Goal: Transaction & Acquisition: Book appointment/travel/reservation

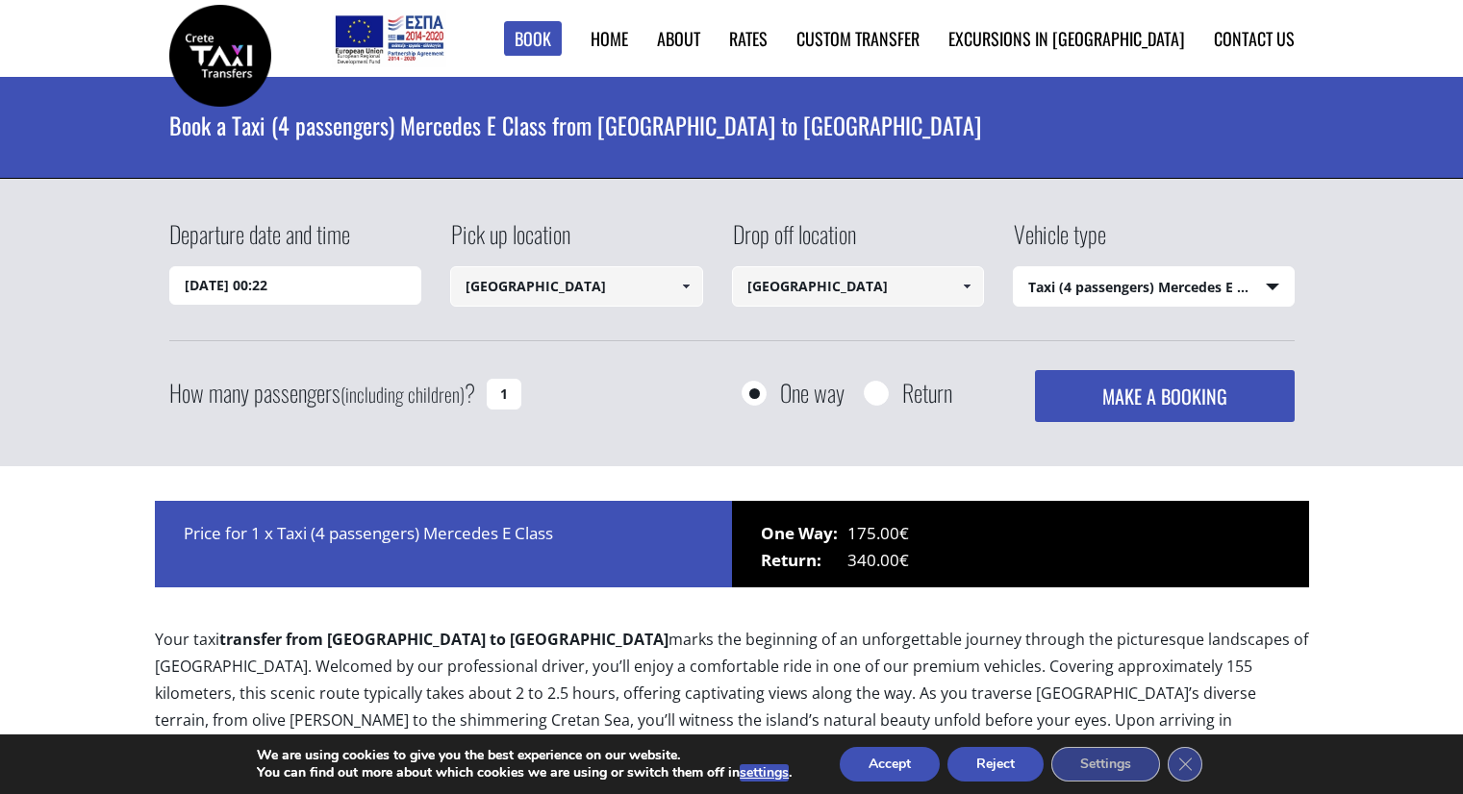
select select "540"
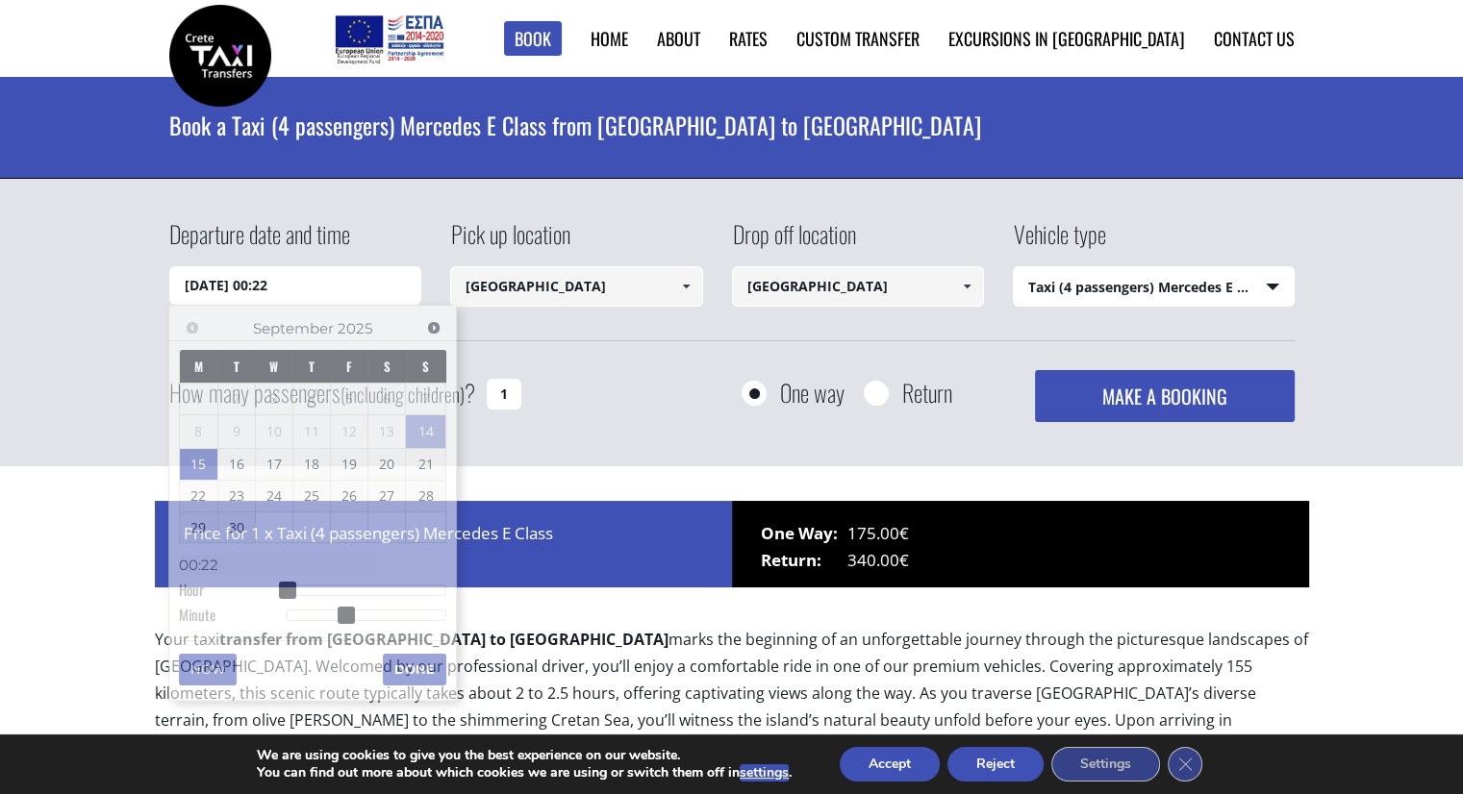
click at [331, 291] on input "15/09/2025 00:22" at bounding box center [295, 285] width 253 height 38
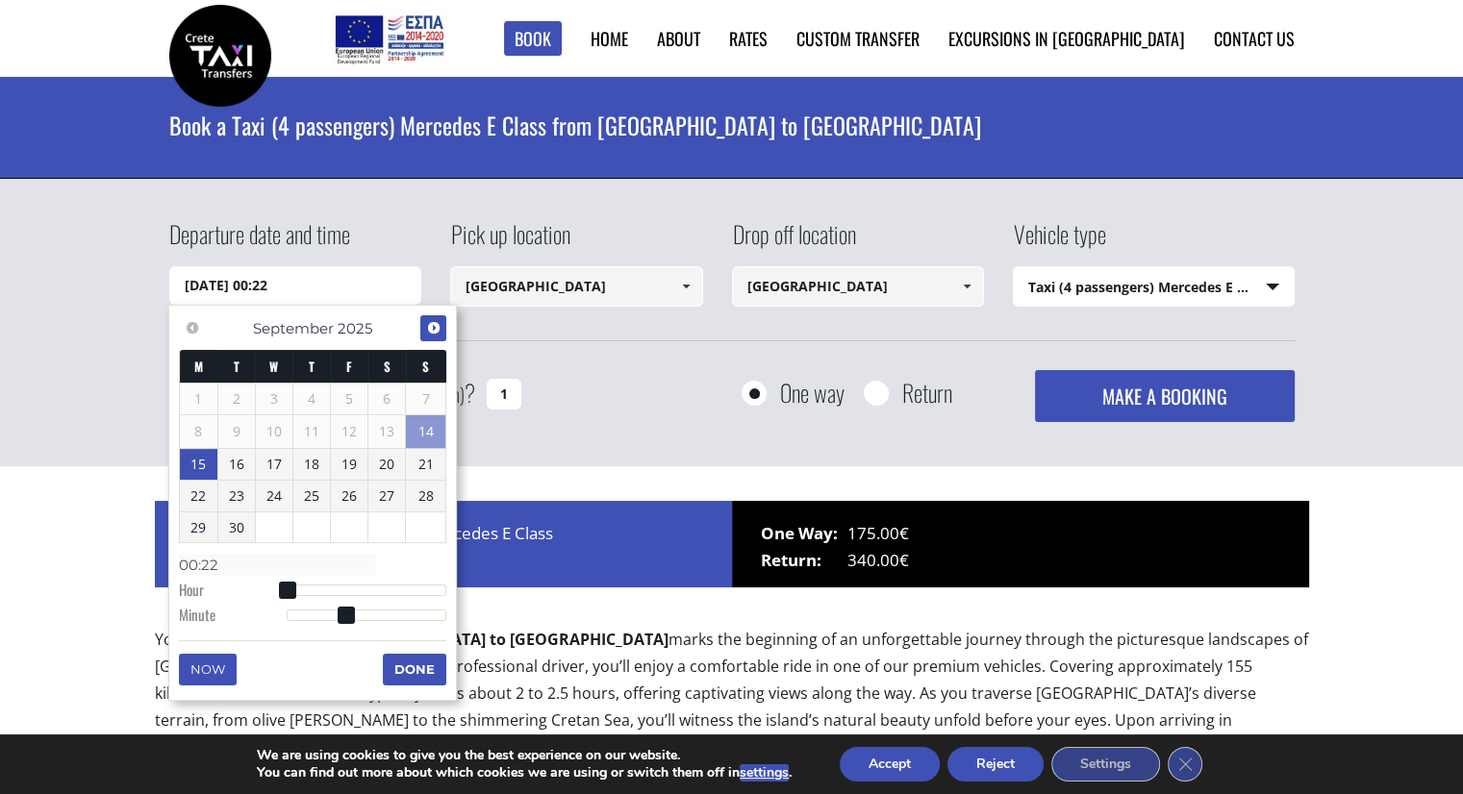
click at [432, 330] on span "Next" at bounding box center [433, 327] width 15 height 15
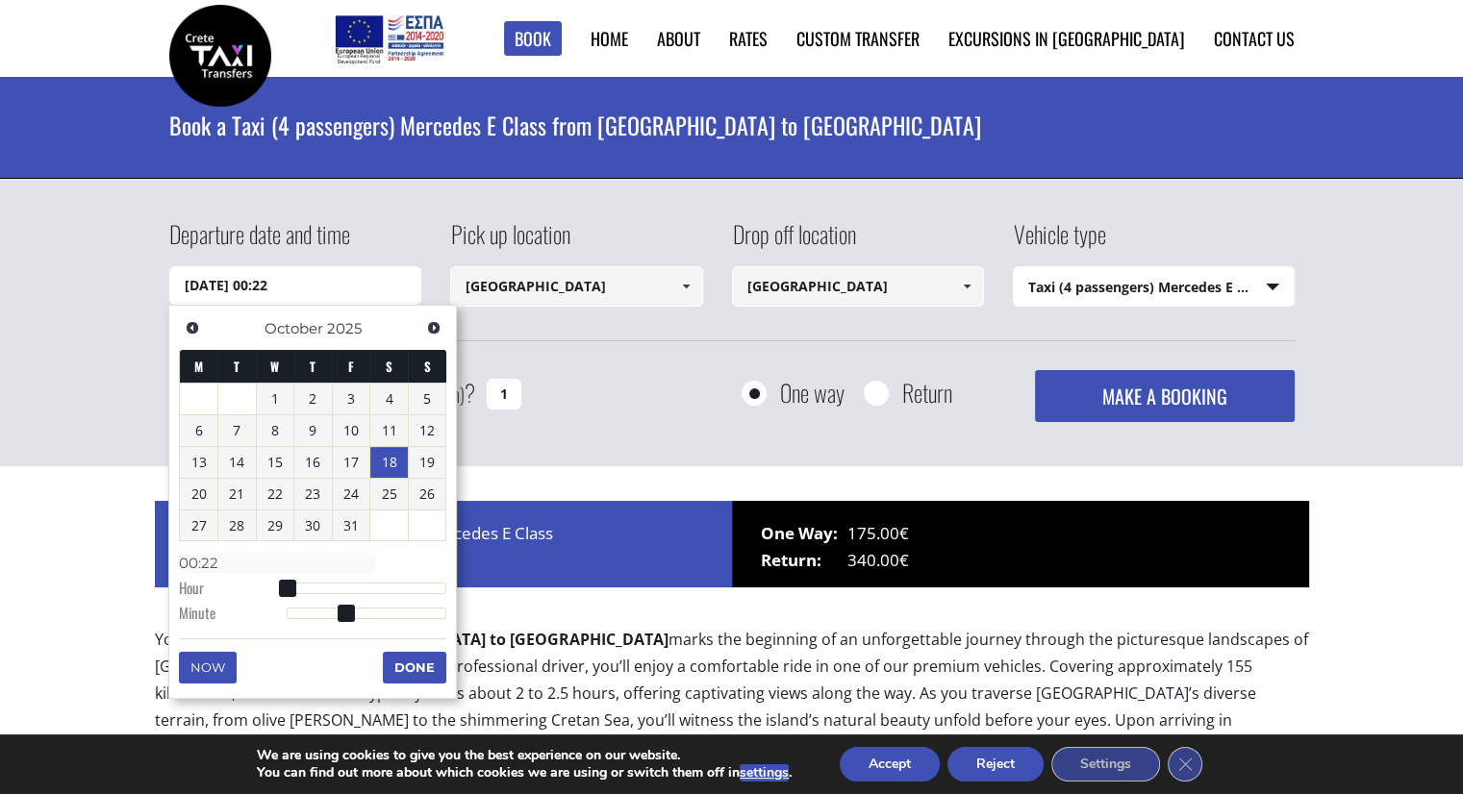
click at [397, 468] on link "18" at bounding box center [389, 462] width 38 height 31
type input "[DATE] 00:00"
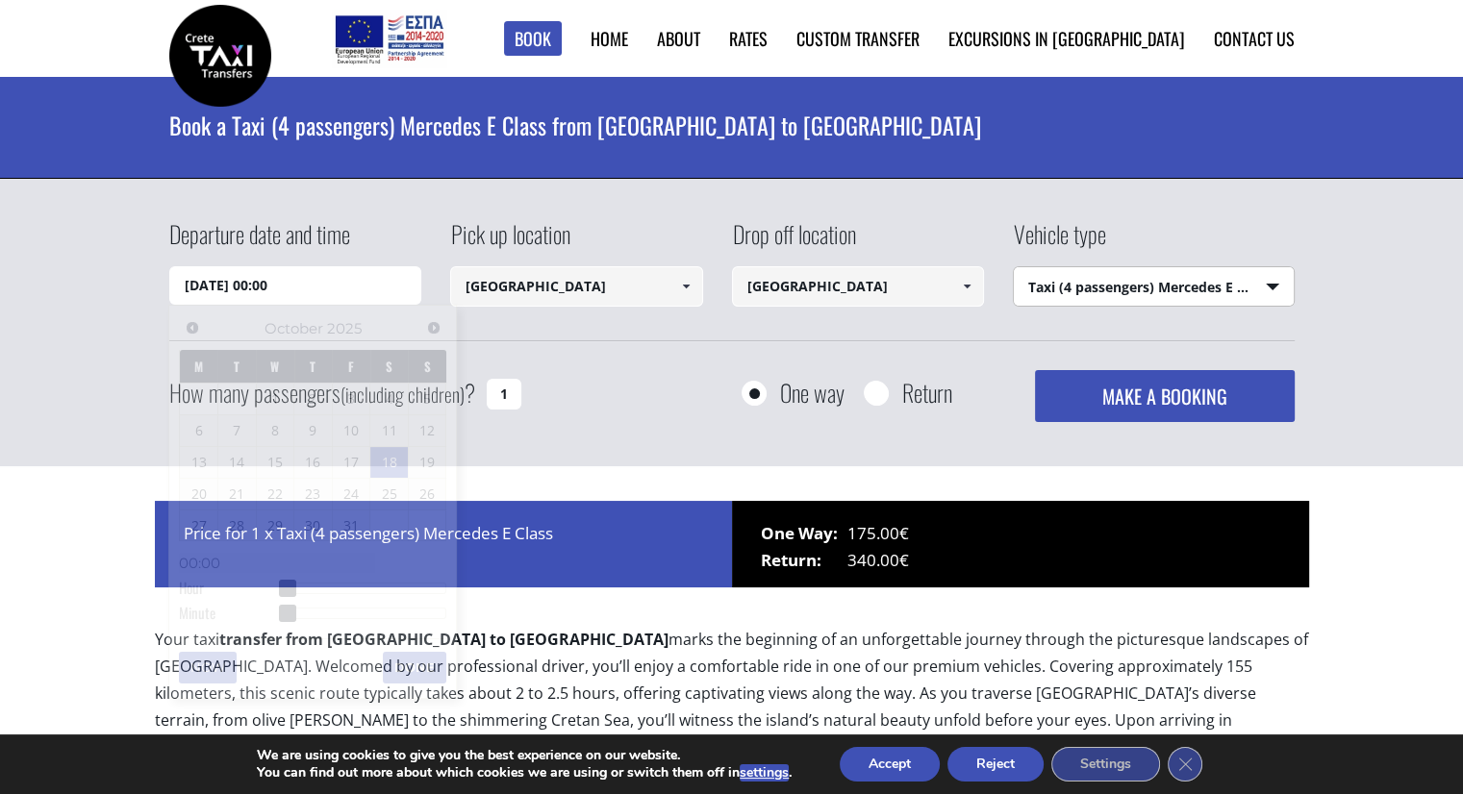
click at [1155, 282] on select "Select vehicle type Taxi (4 passengers) Mercedes E Class Mini Van (7 passengers…" at bounding box center [1154, 287] width 280 height 40
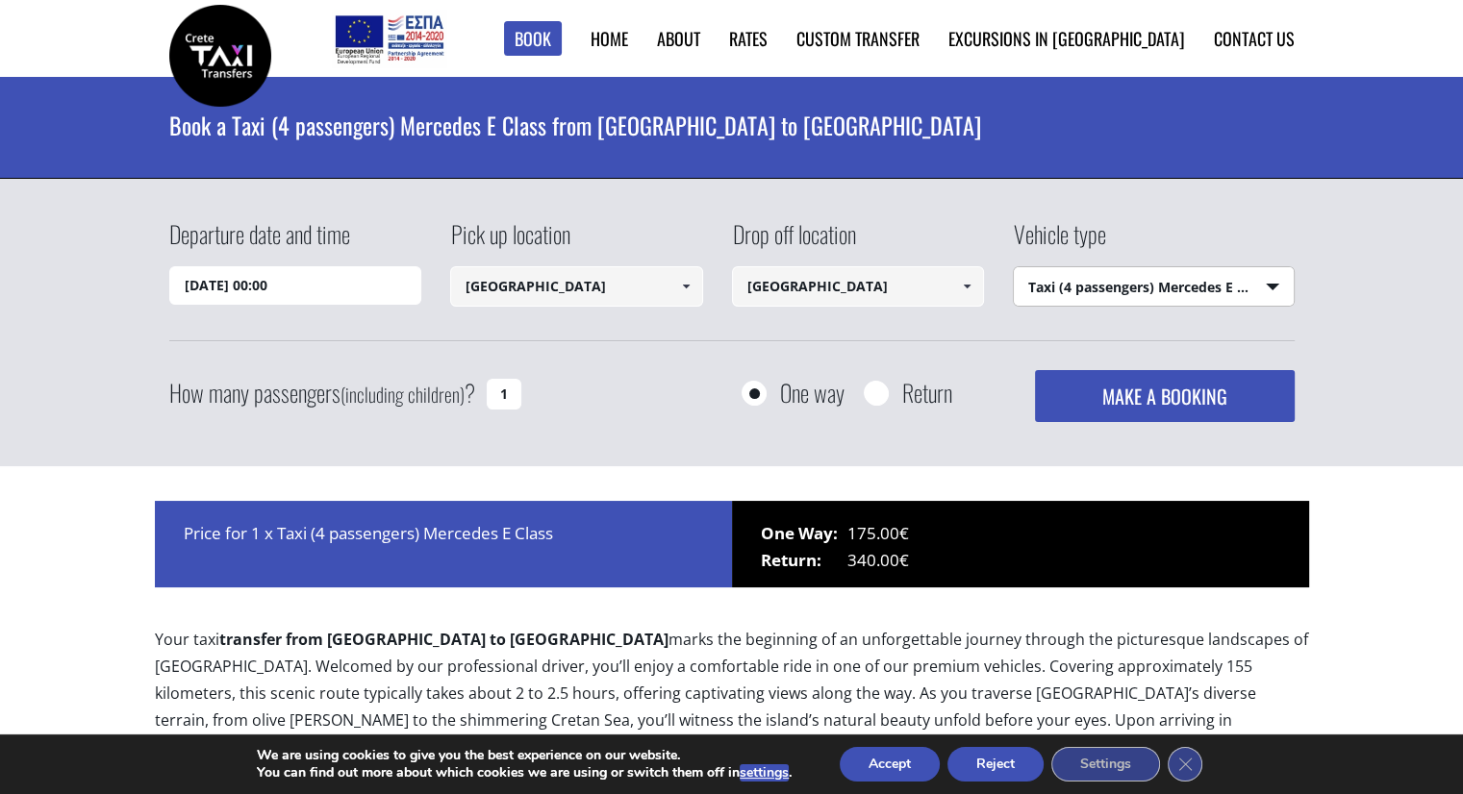
click at [1014, 267] on select "Select vehicle type Taxi (4 passengers) Mercedes E Class Mini Van (7 passengers…" at bounding box center [1154, 287] width 280 height 40
click at [1149, 413] on button "MAKE A BOOKING" at bounding box center [1164, 396] width 259 height 52
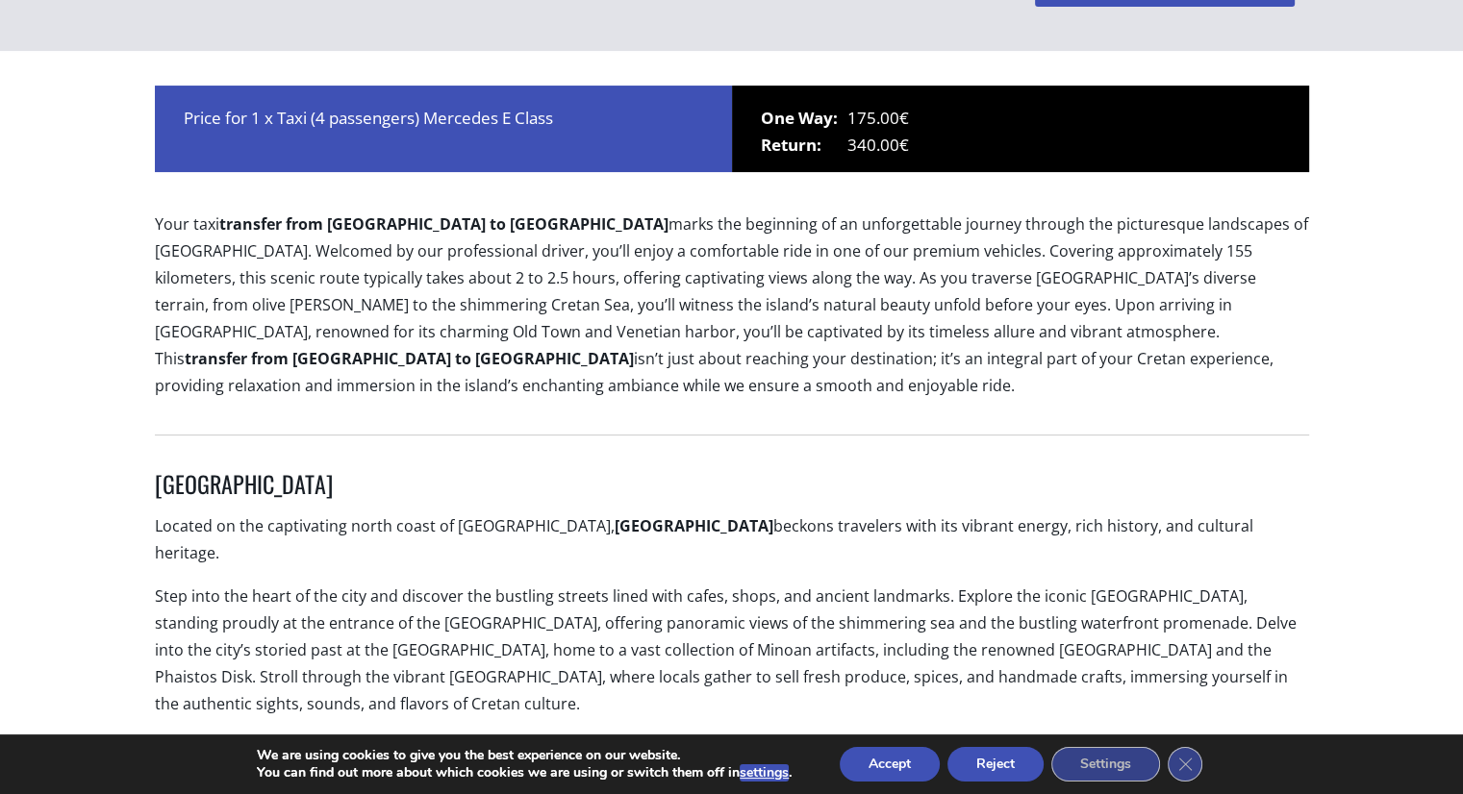
scroll to position [90, 0]
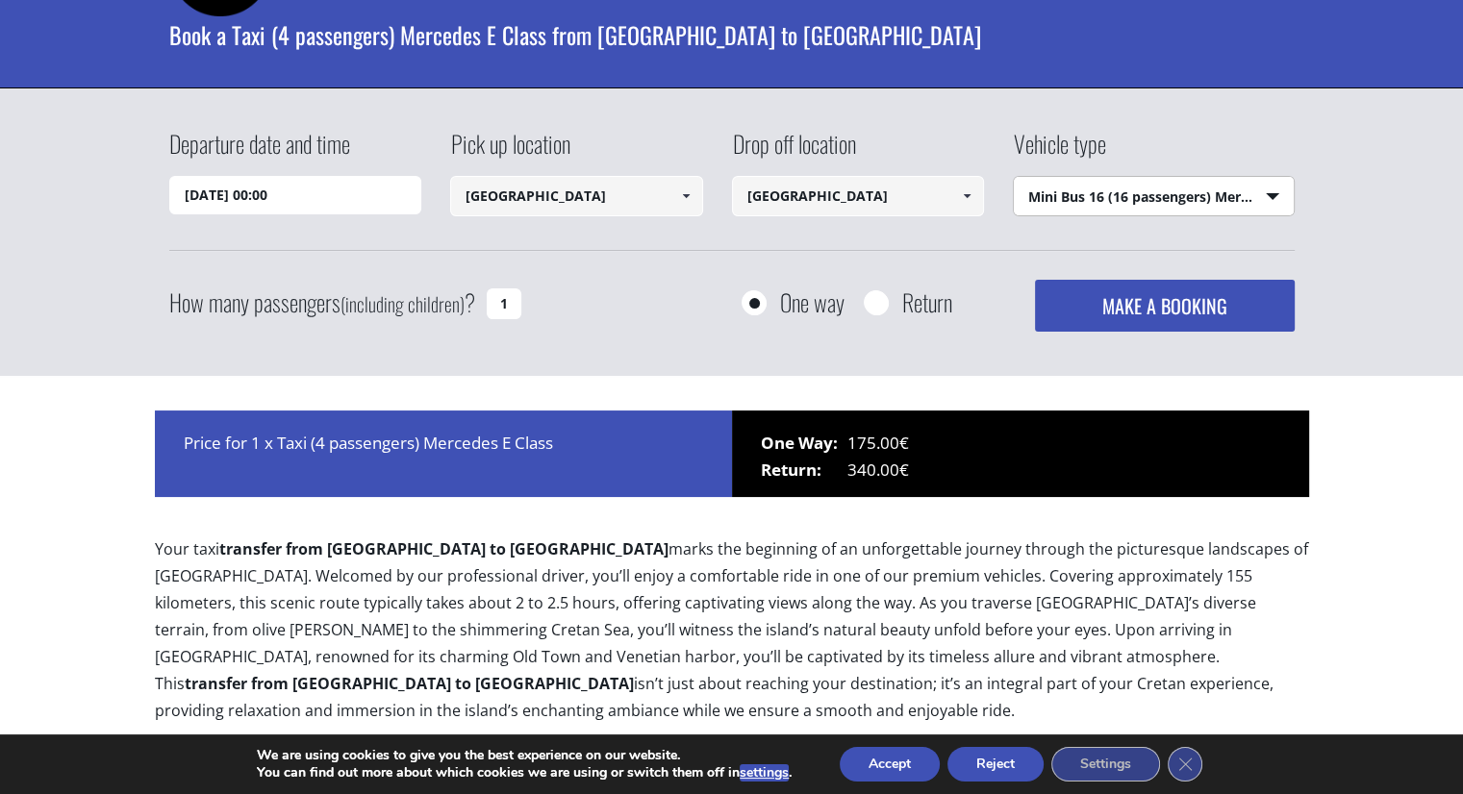
click at [1169, 194] on select "Select vehicle type Taxi (4 passengers) Mercedes E Class Mini Van (7 passengers…" at bounding box center [1154, 197] width 280 height 40
select select "541"
click at [1014, 177] on select "Select vehicle type Taxi (4 passengers) Mercedes E Class Mini Van (7 passengers…" at bounding box center [1154, 197] width 280 height 40
click at [1162, 307] on button "MAKE A BOOKING" at bounding box center [1164, 306] width 259 height 52
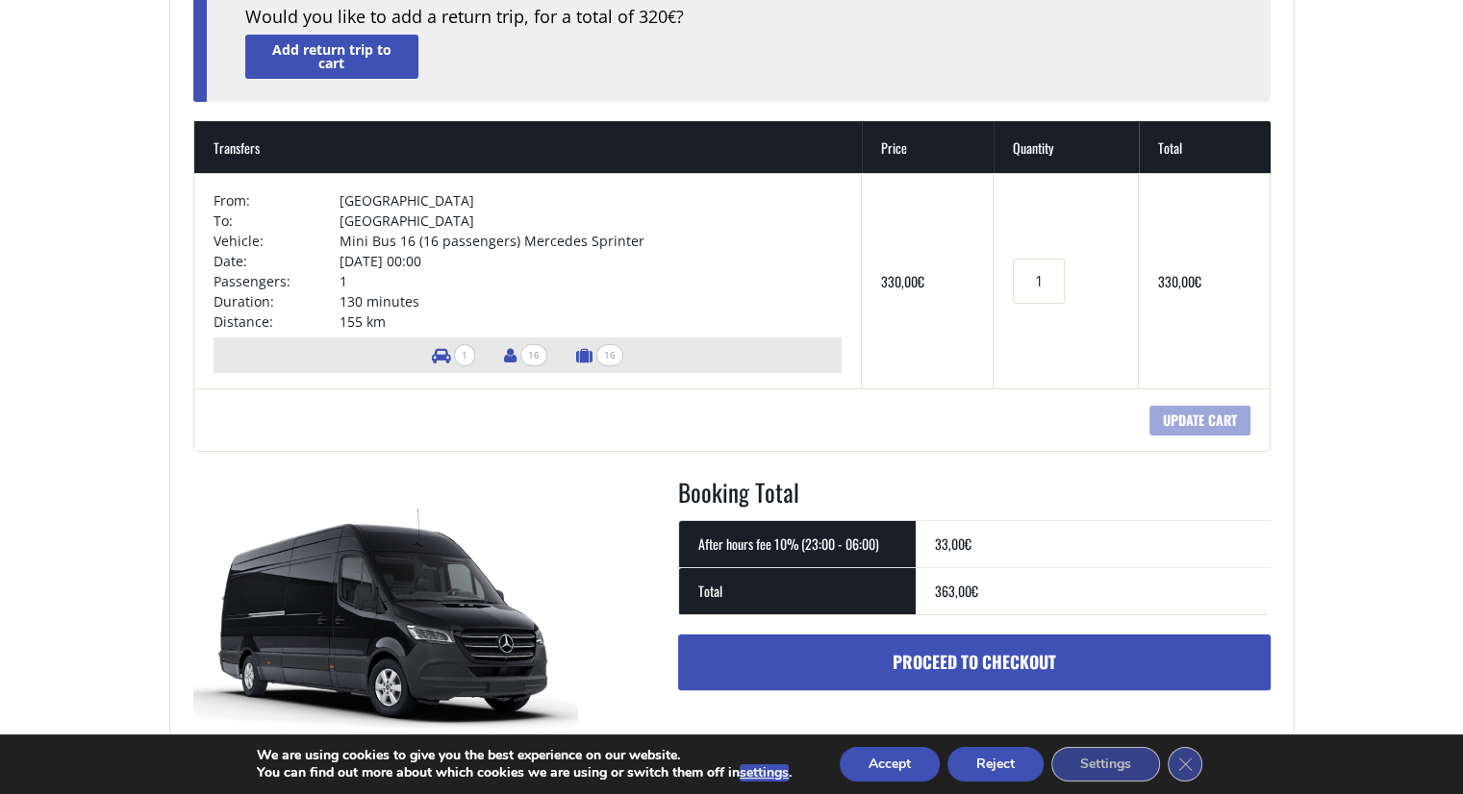
scroll to position [246, 0]
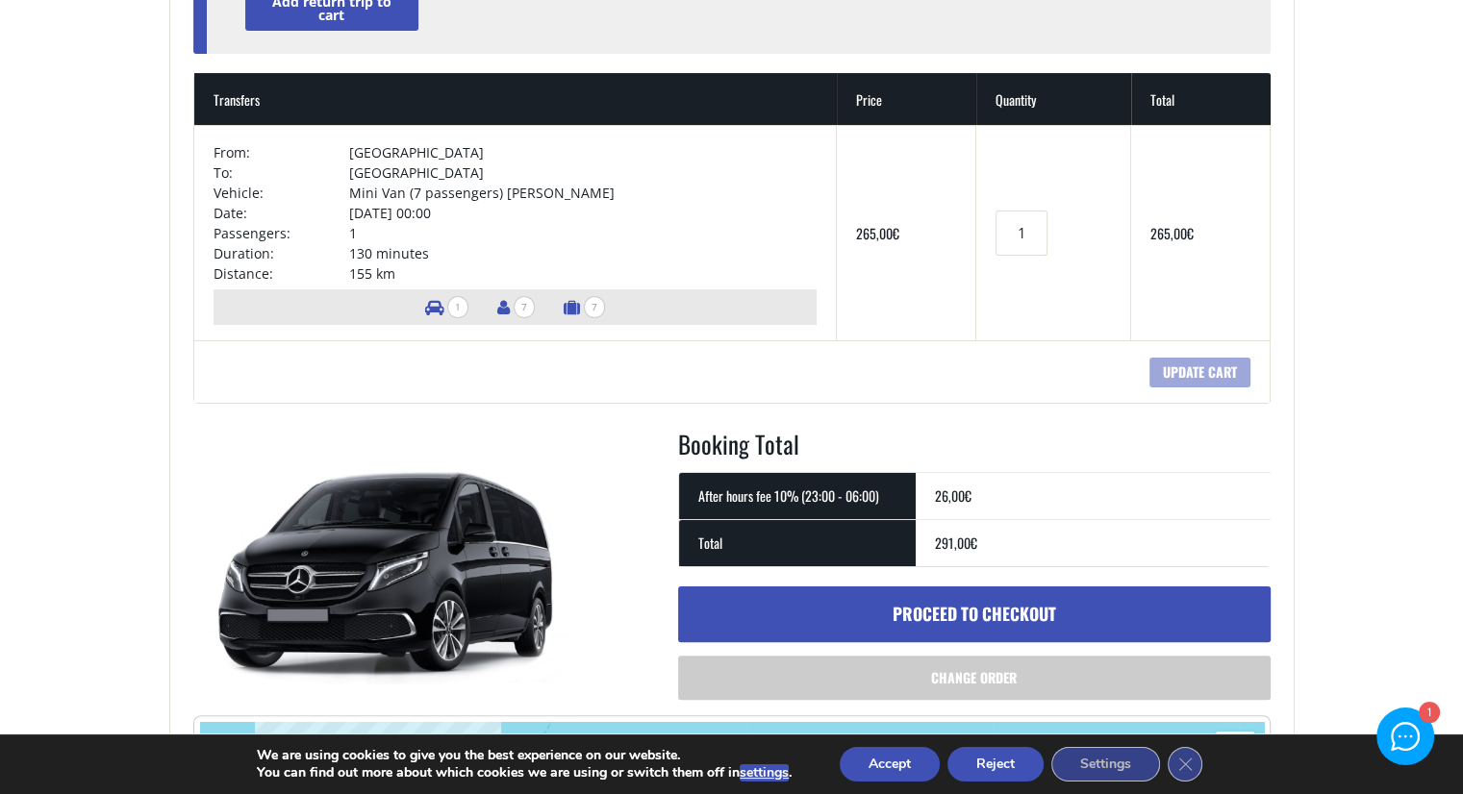
scroll to position [300, 0]
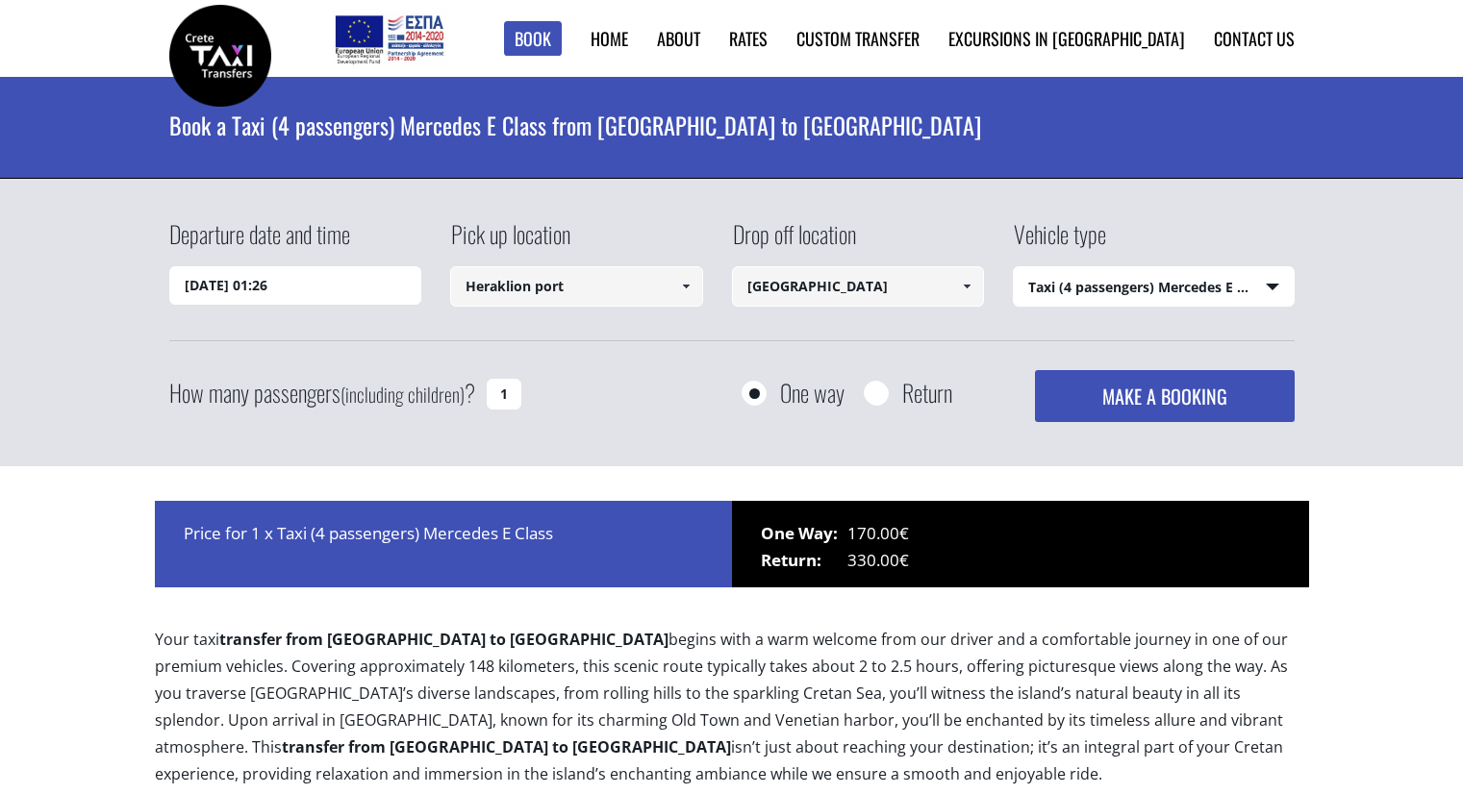
select select "540"
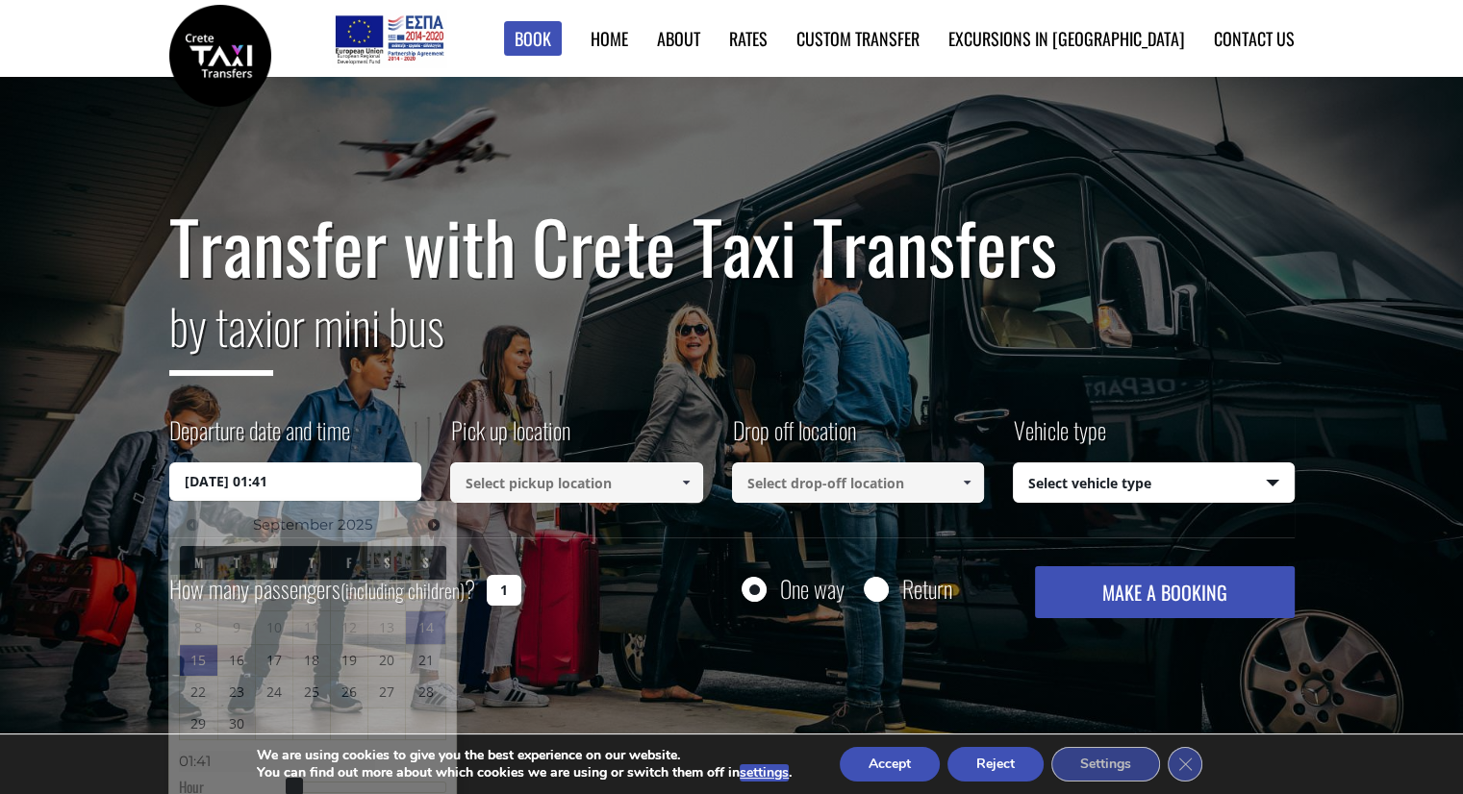
click at [394, 478] on input "15/09/2025 01:41" at bounding box center [295, 482] width 253 height 38
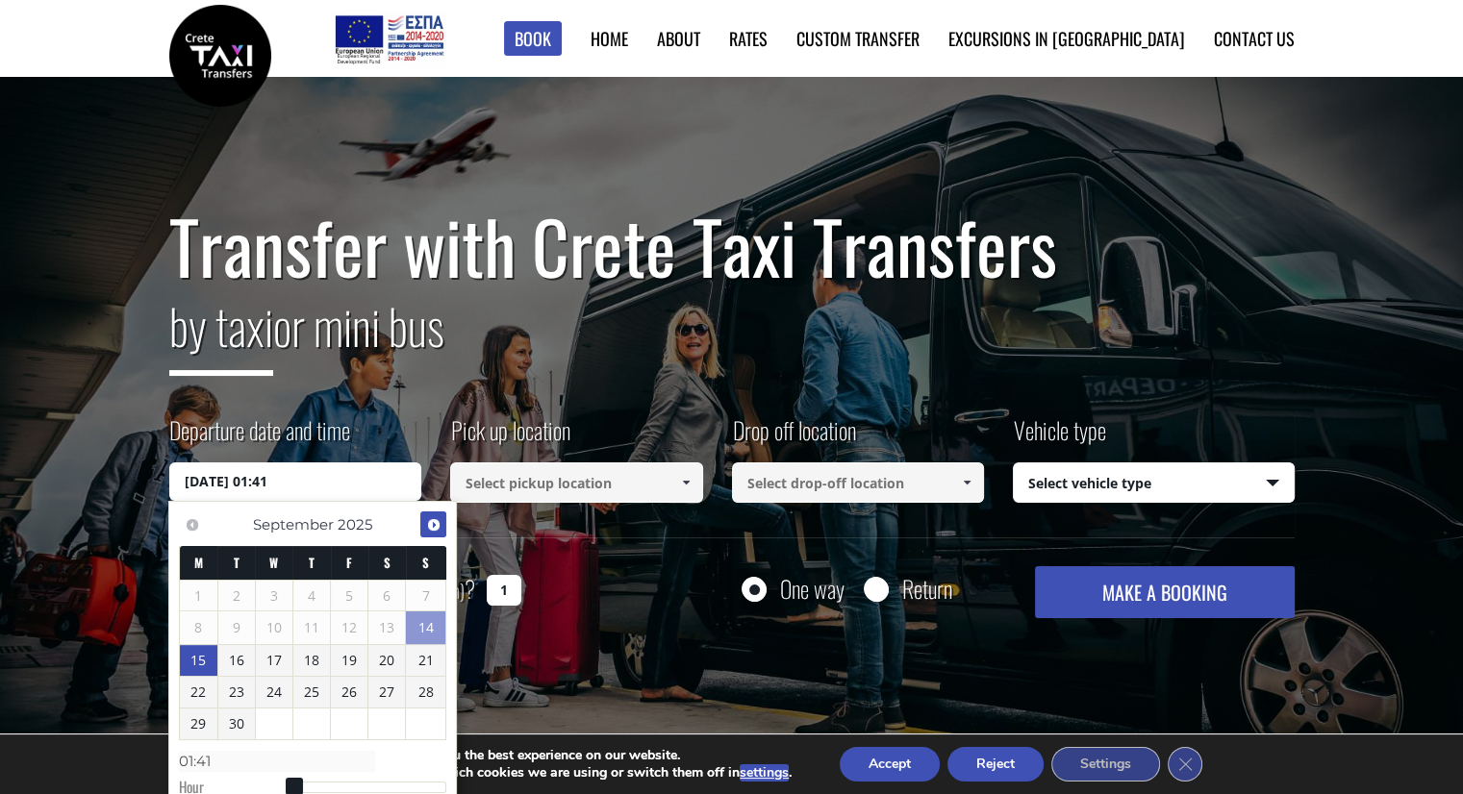
click at [427, 532] on span "Next" at bounding box center [433, 524] width 15 height 15
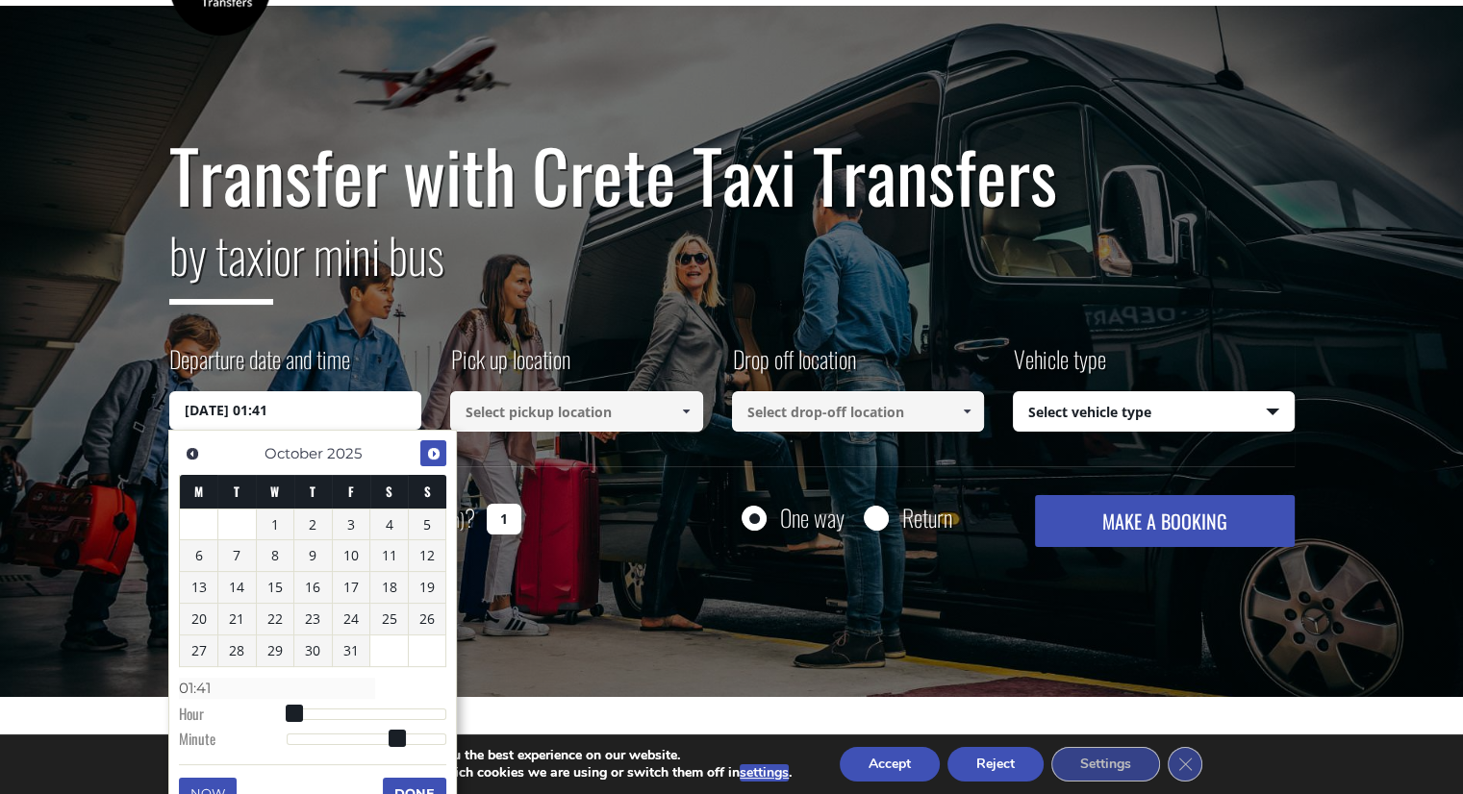
scroll to position [77, 0]
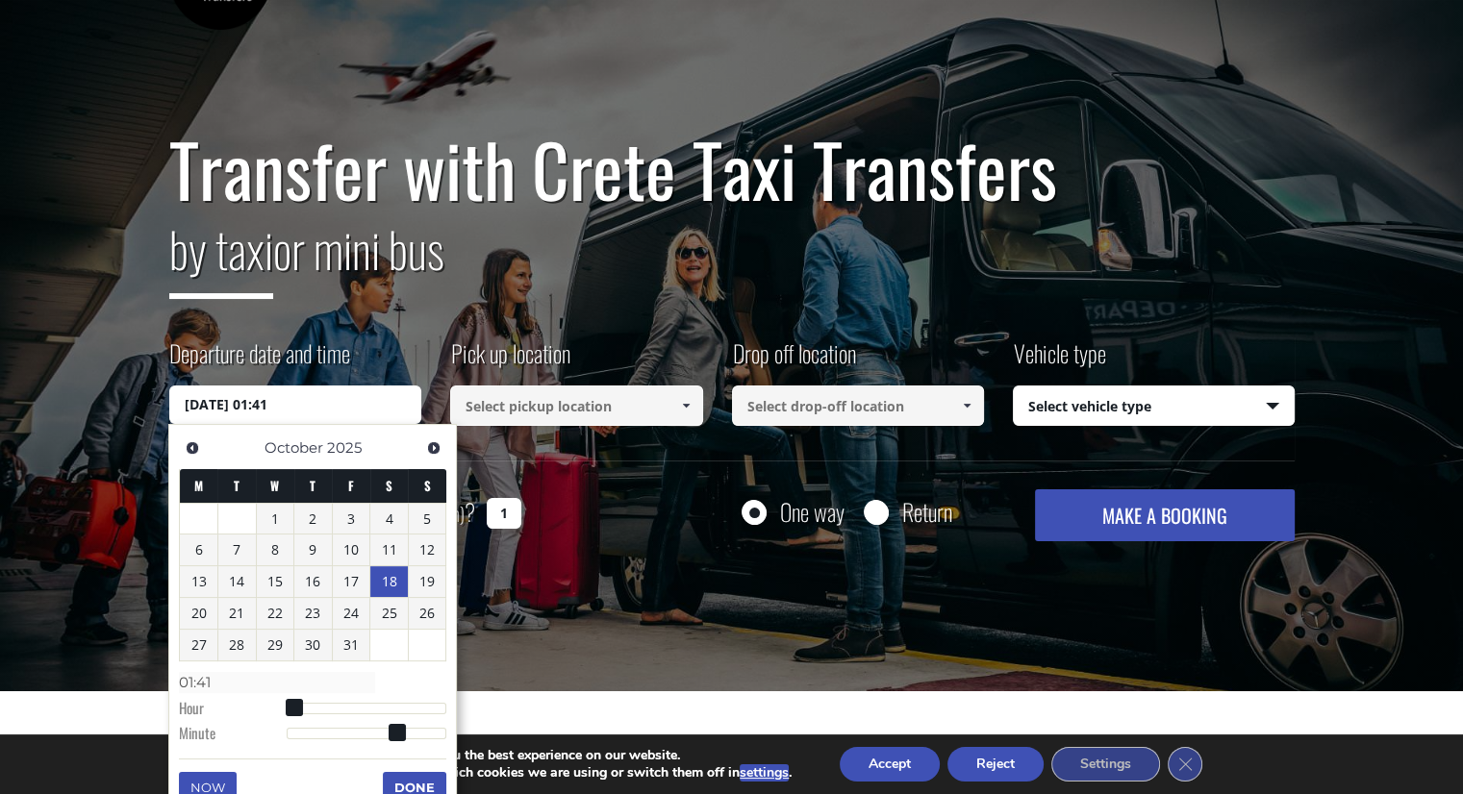
click at [382, 577] on link "18" at bounding box center [389, 581] width 38 height 31
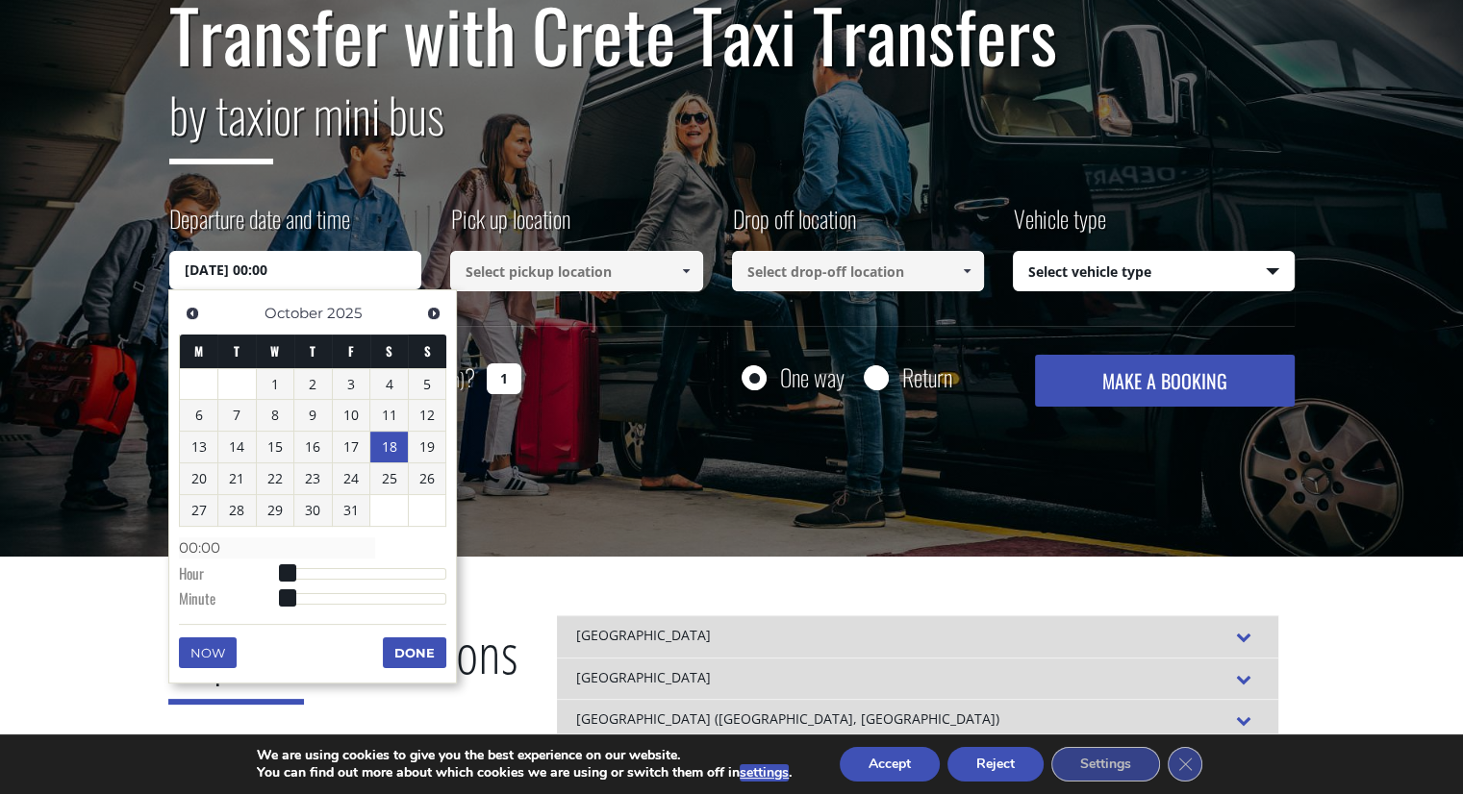
scroll to position [215, 0]
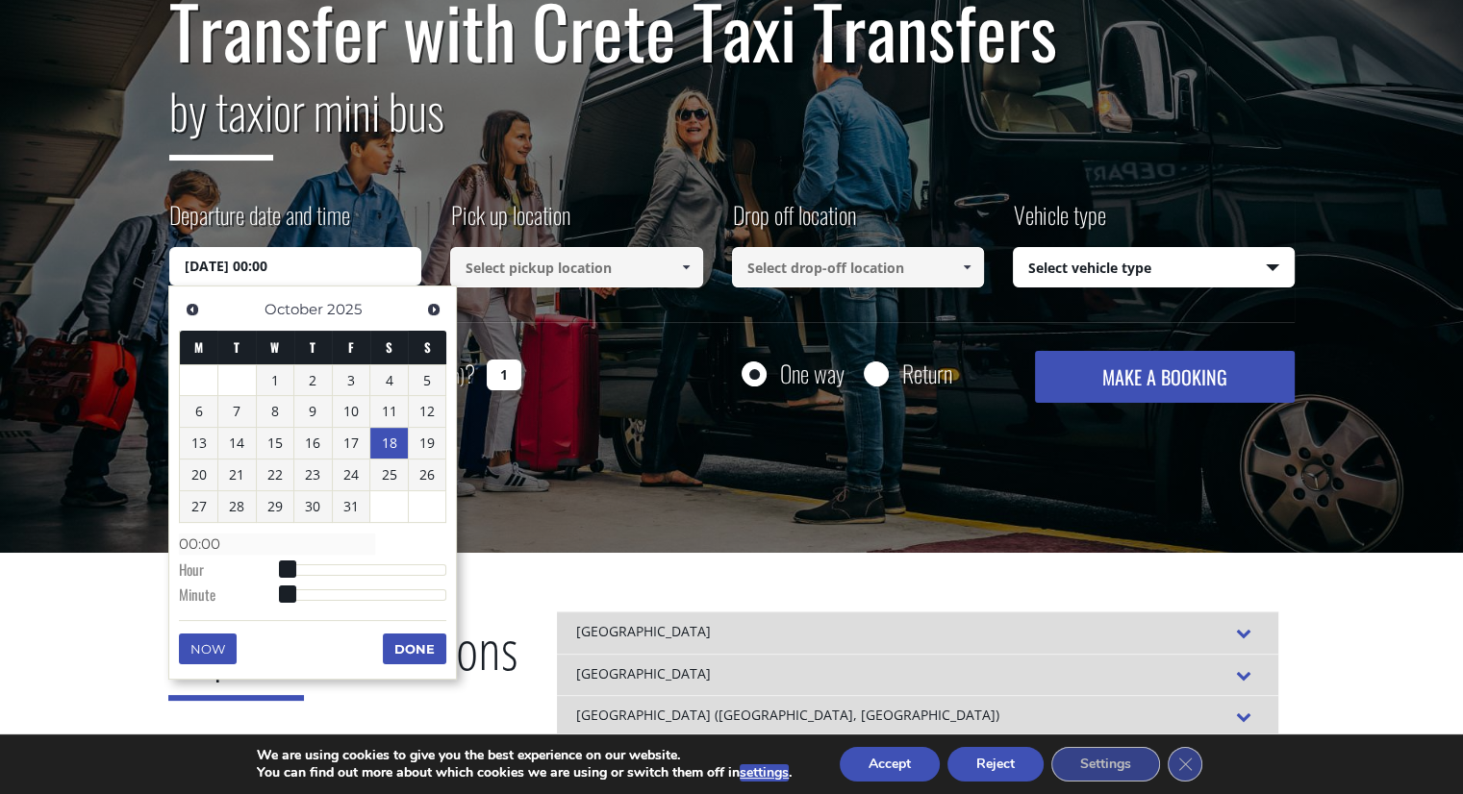
type input "18/10/2025 07:00"
type input "07:00"
click at [337, 571] on div at bounding box center [367, 570] width 161 height 12
type input "18/10/2025 14:00"
type input "14:00"
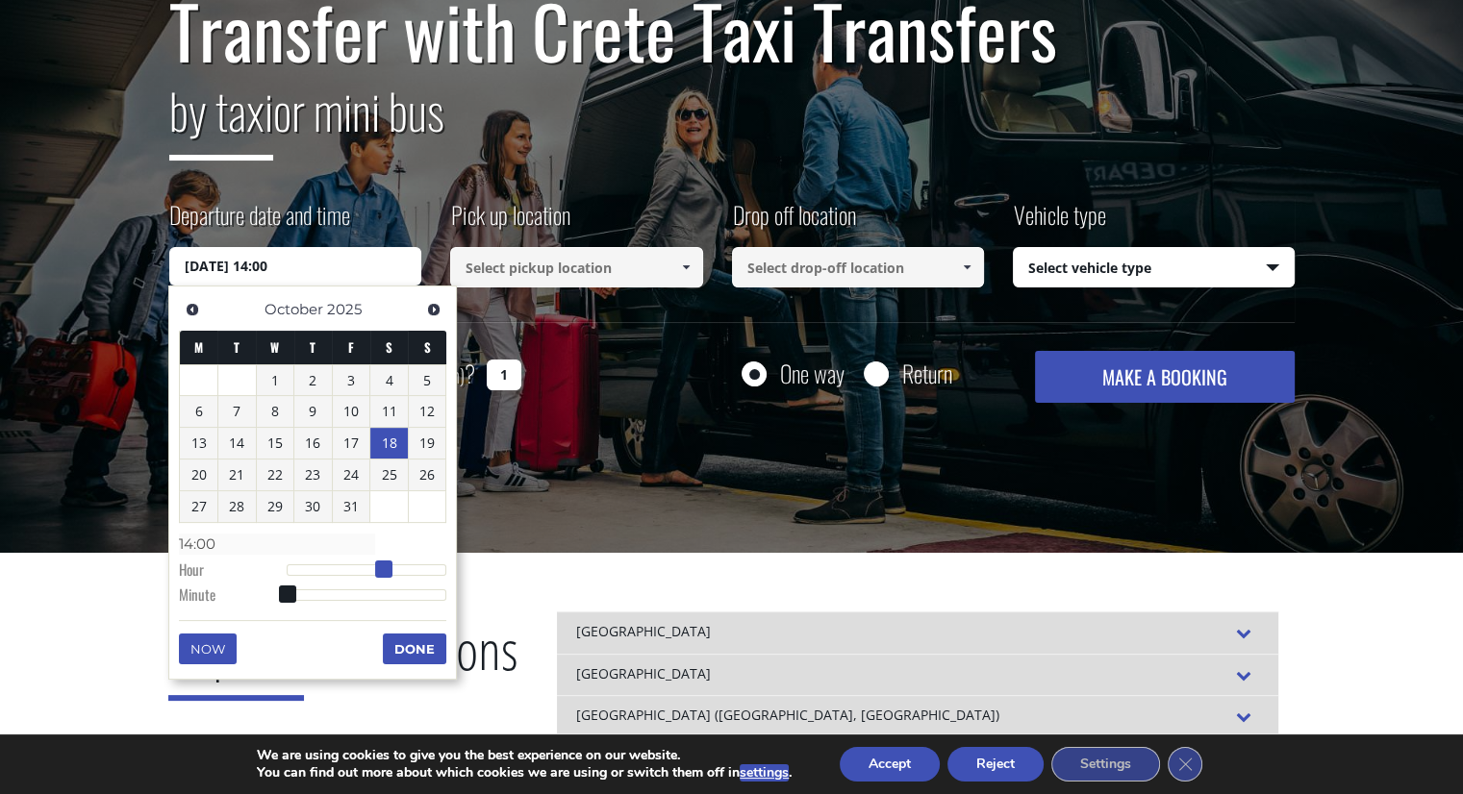
click at [382, 570] on div at bounding box center [367, 570] width 161 height 12
type input "18/10/2025 17:00"
type input "17:00"
click at [403, 565] on div at bounding box center [367, 570] width 161 height 12
click at [413, 564] on span at bounding box center [403, 569] width 17 height 17
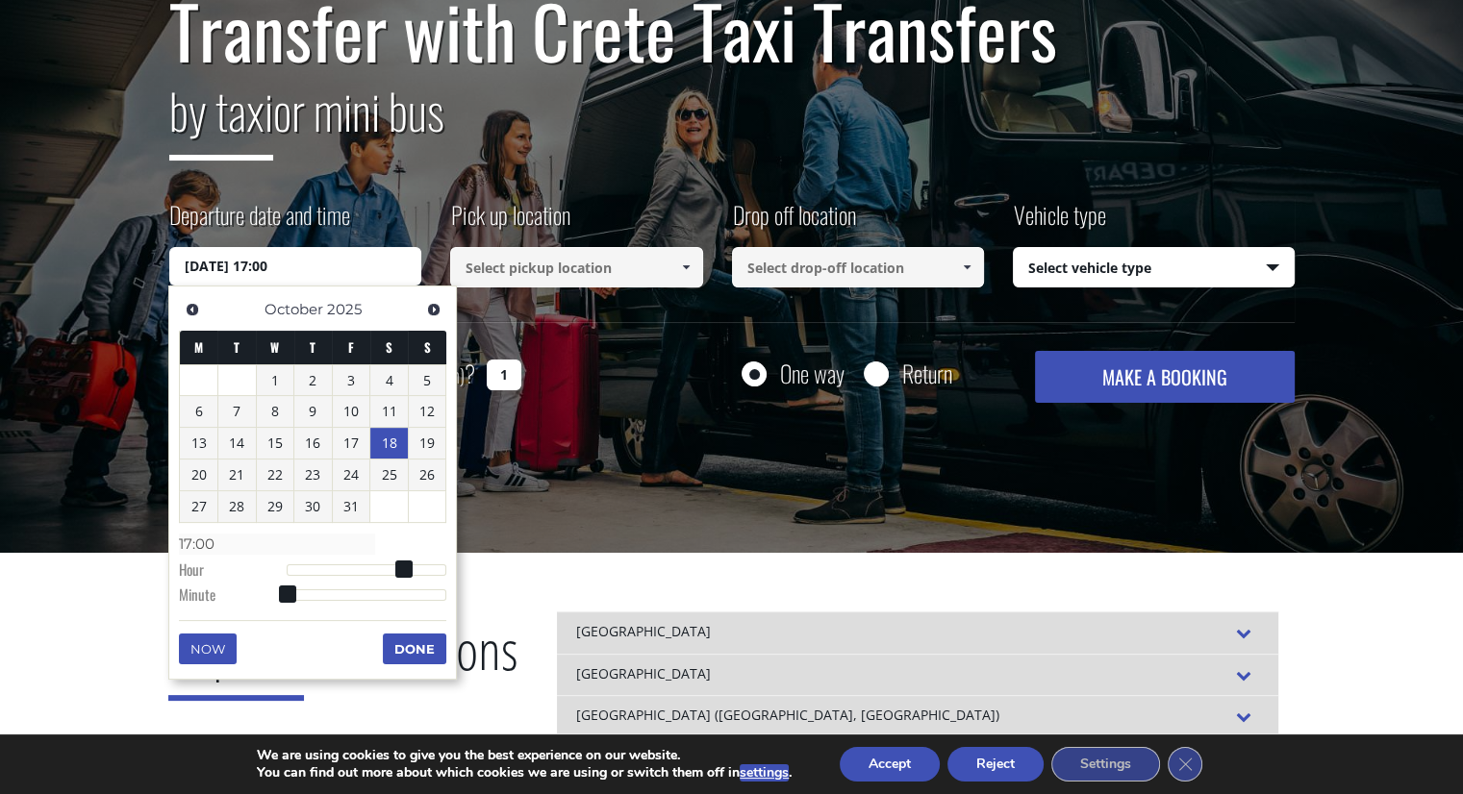
type input "18/10/2025 19:00"
type input "19:00"
click at [418, 567] on div at bounding box center [367, 570] width 161 height 12
type input "18/10/2025 17:00"
type input "17:00"
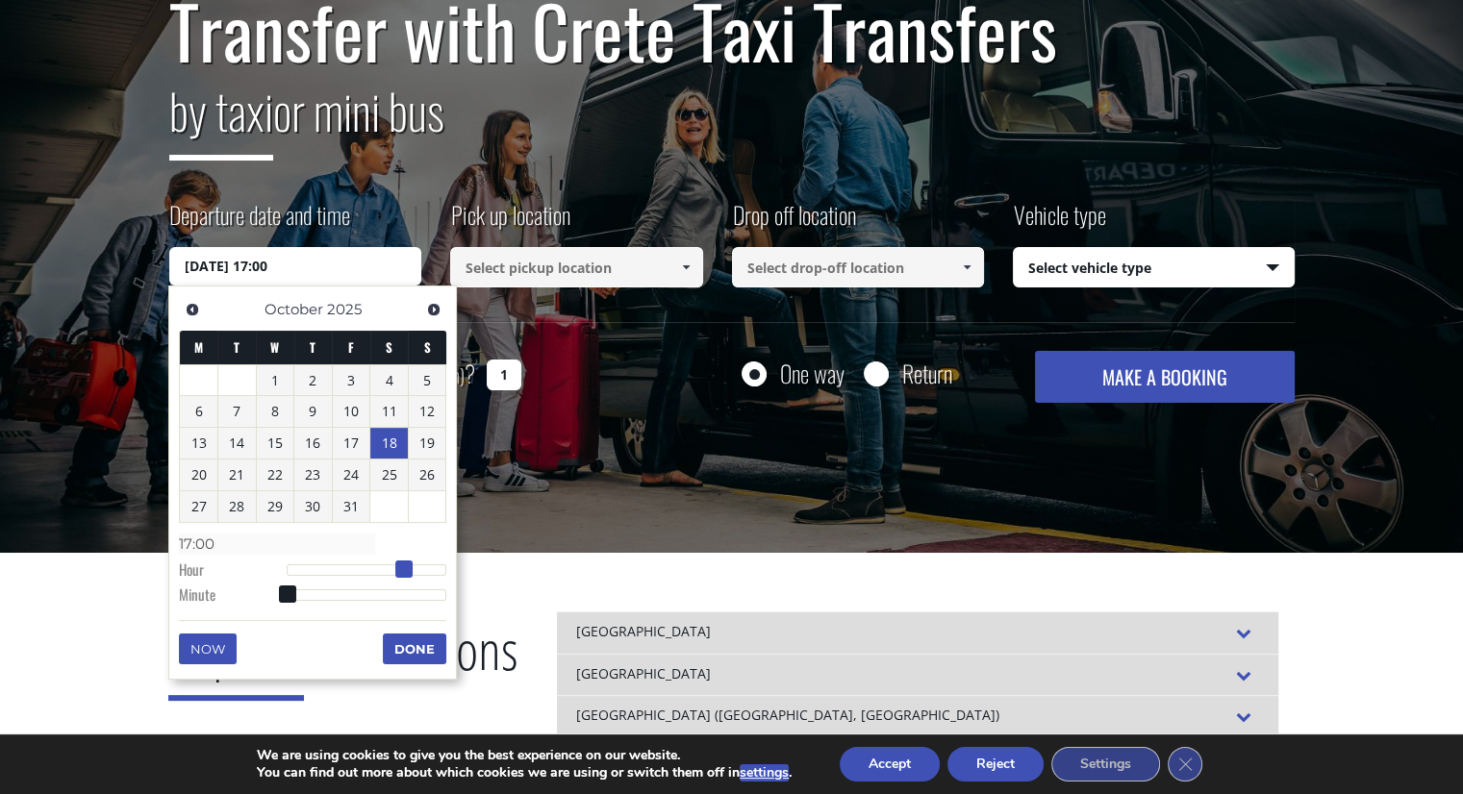
click at [406, 571] on div at bounding box center [367, 570] width 161 height 12
click at [416, 640] on button "Done" at bounding box center [414, 649] width 63 height 31
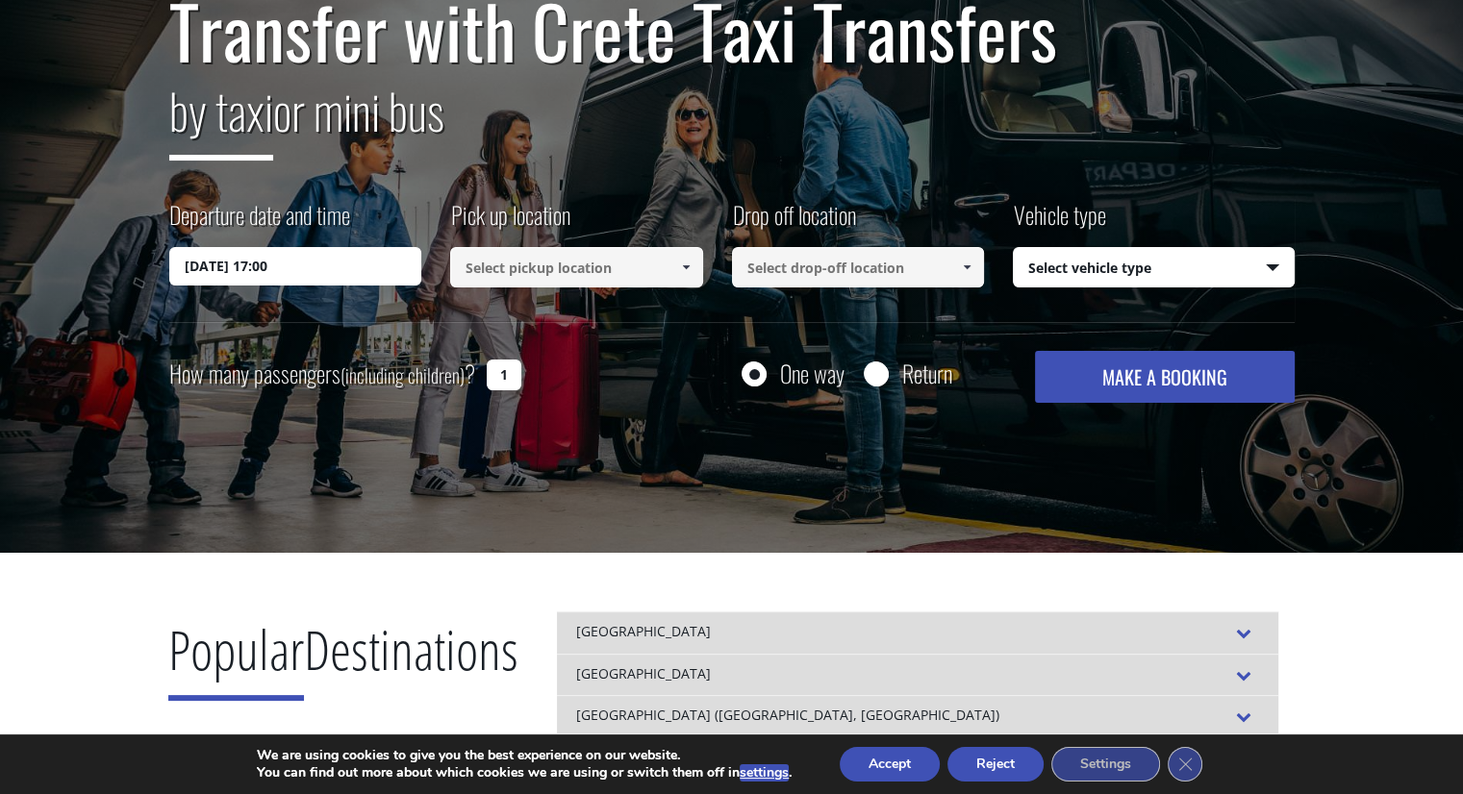
click at [597, 266] on input at bounding box center [576, 267] width 253 height 40
click at [683, 271] on span at bounding box center [685, 267] width 15 height 15
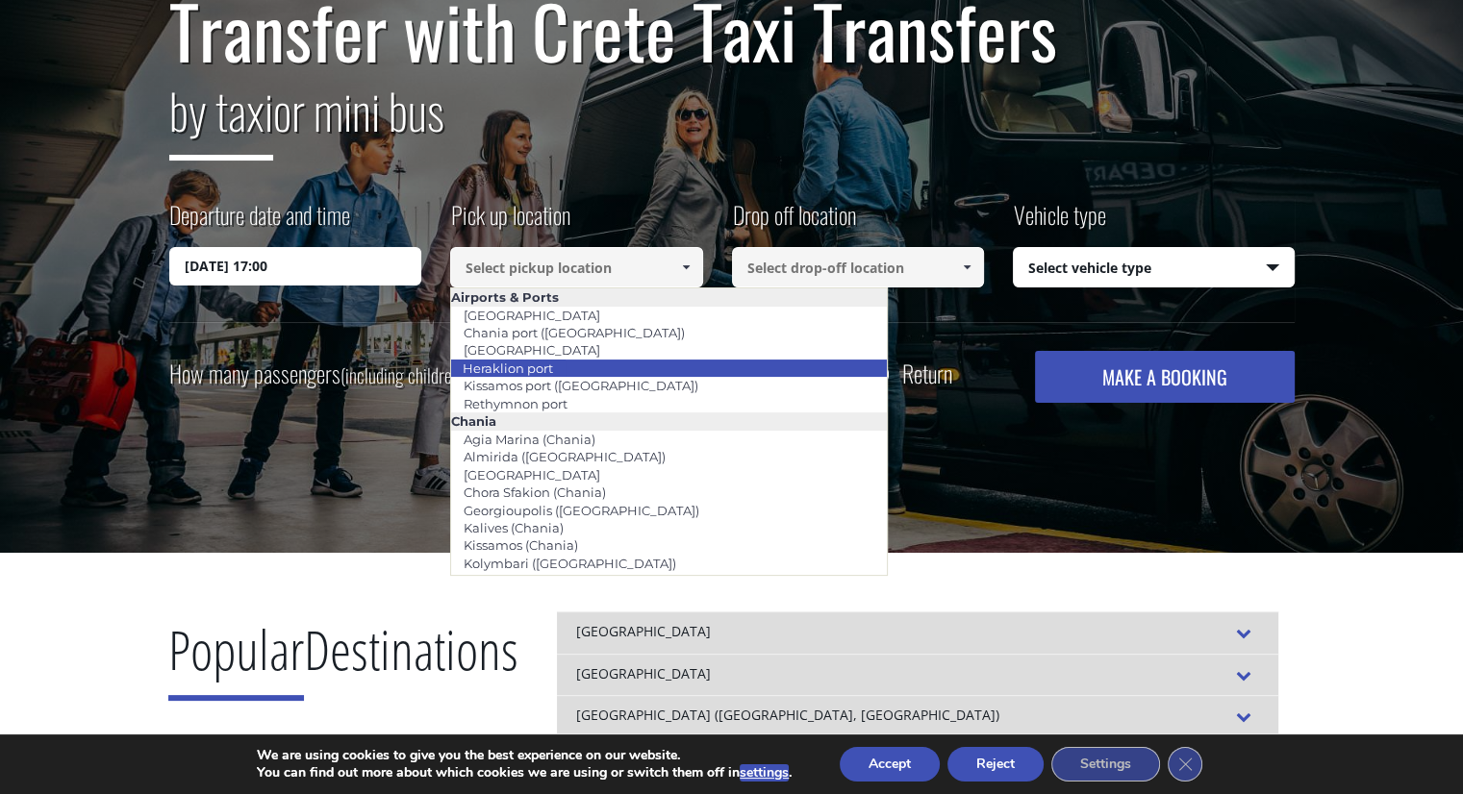
click at [639, 365] on li "Heraklion port" at bounding box center [669, 368] width 436 height 17
type input "Heraklion port"
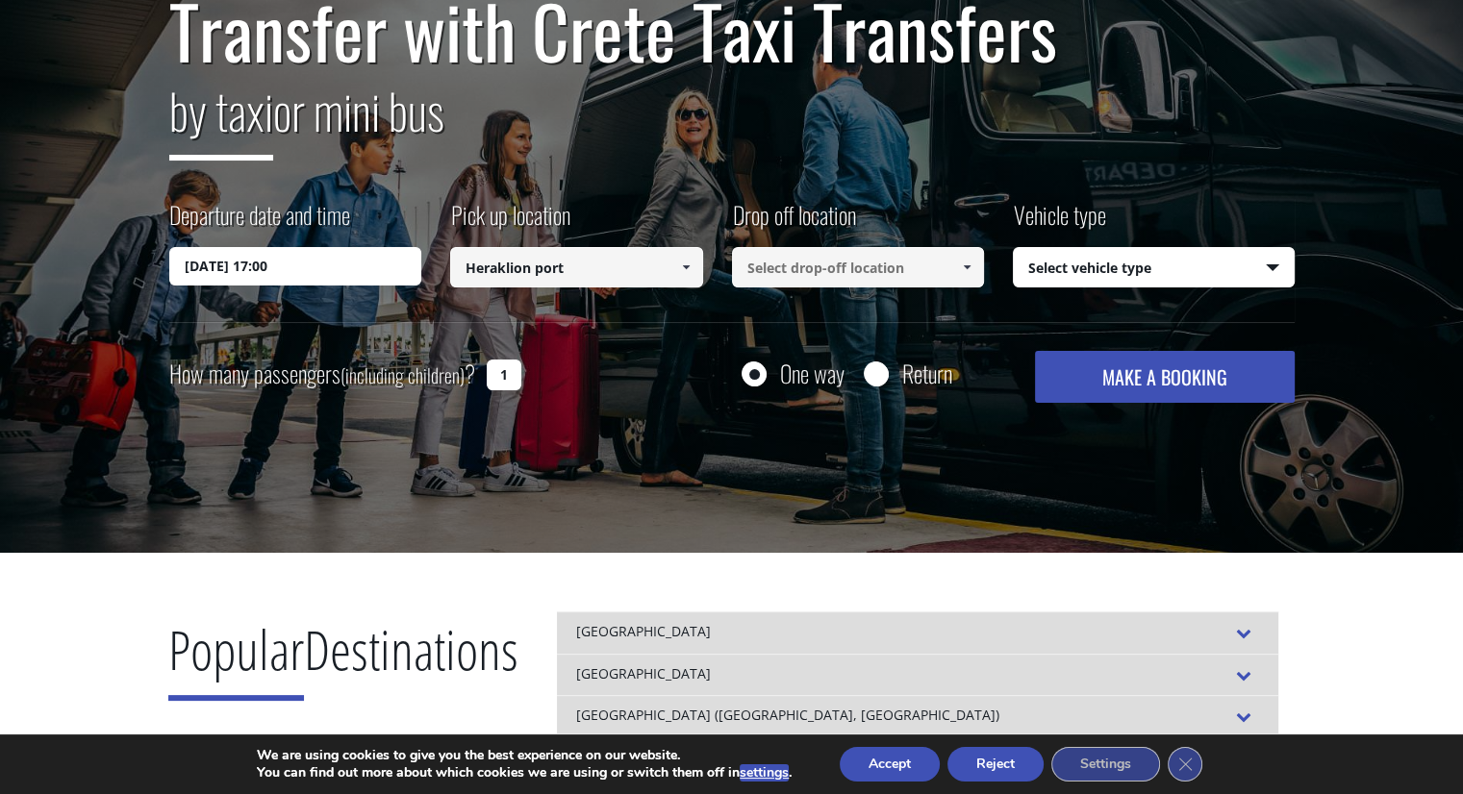
click at [788, 276] on input at bounding box center [858, 267] width 253 height 40
click at [973, 269] on span at bounding box center [966, 267] width 15 height 15
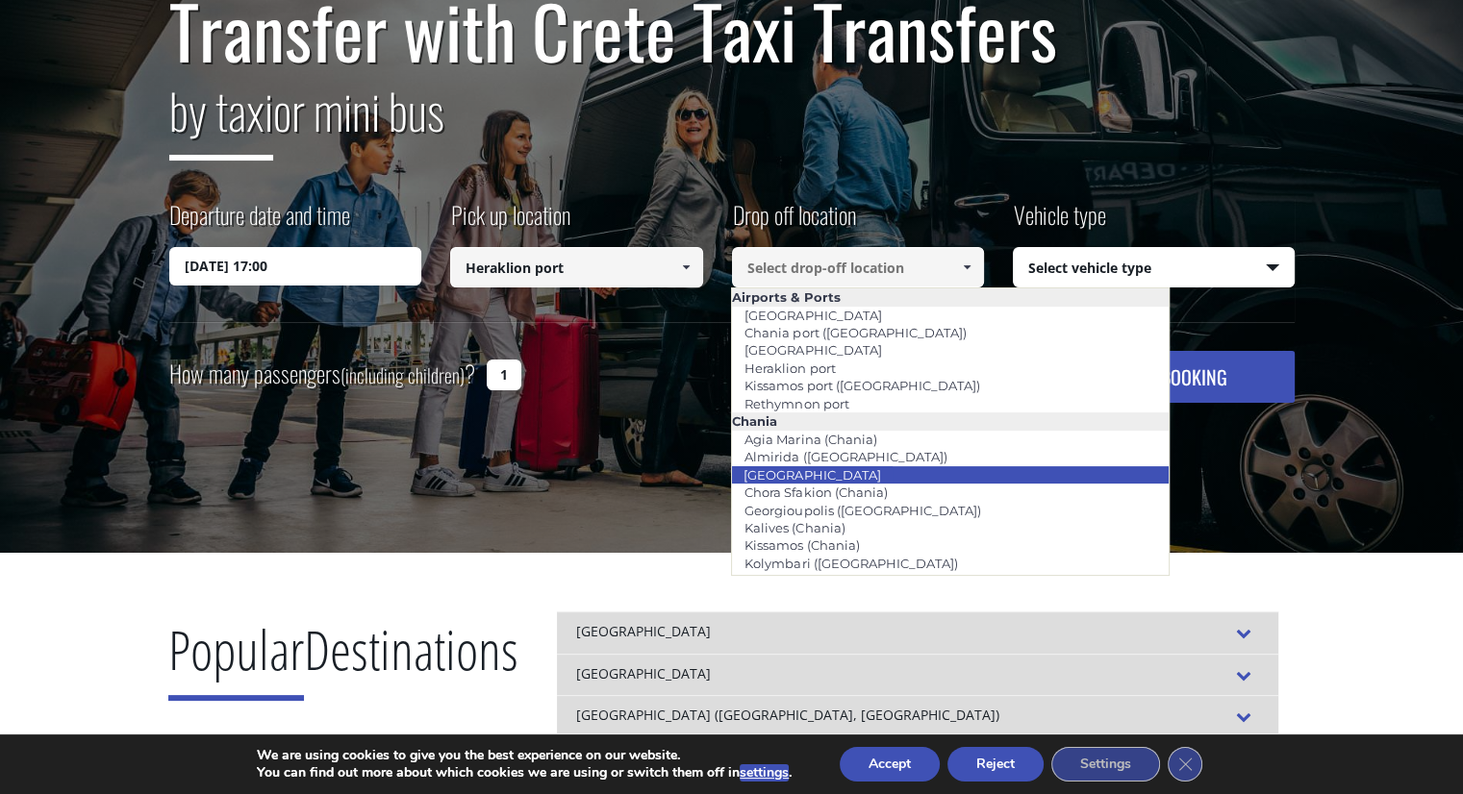
click at [894, 468] on li "[GEOGRAPHIC_DATA]" at bounding box center [950, 474] width 436 height 17
type input "[GEOGRAPHIC_DATA]"
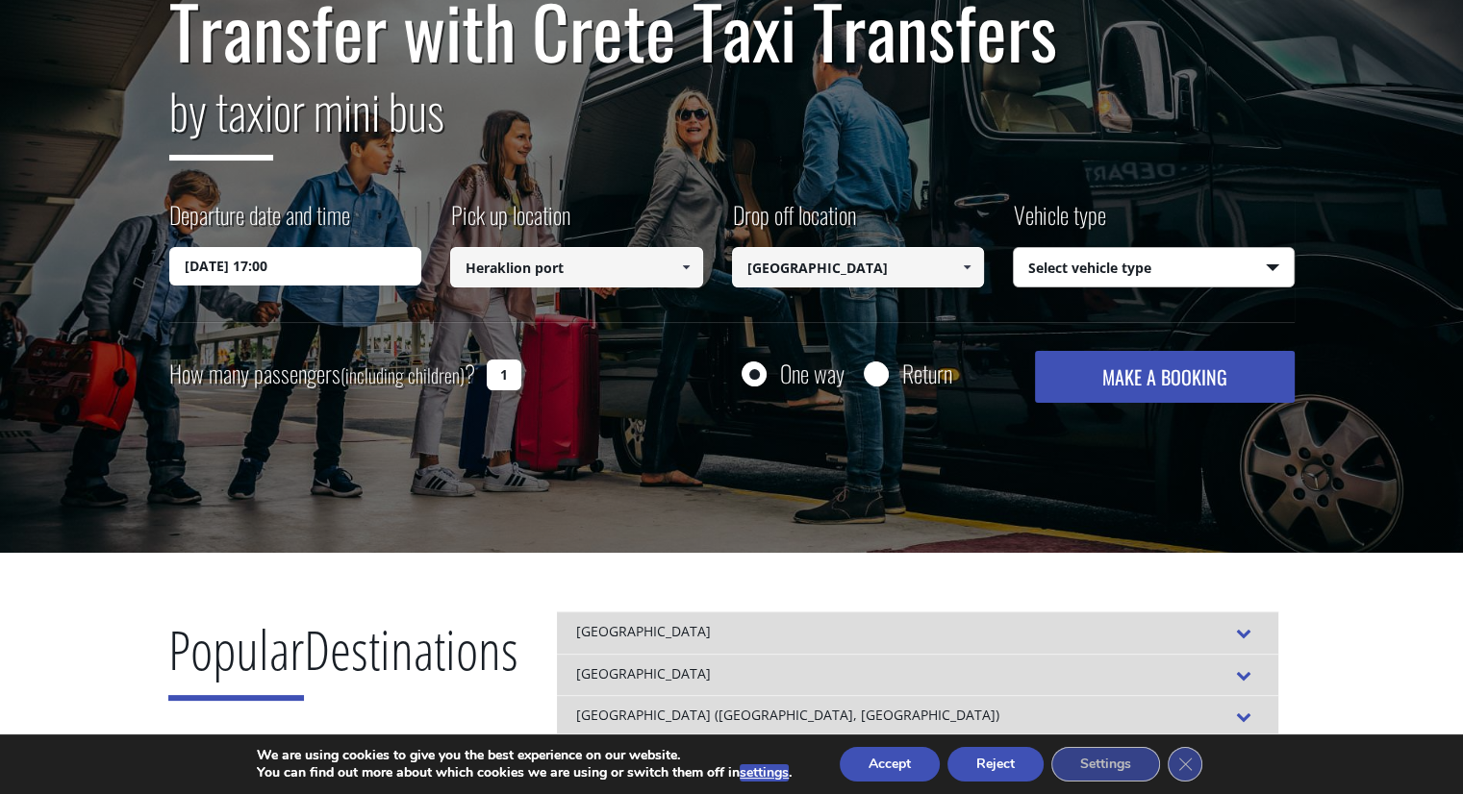
click at [1081, 272] on select "Select vehicle type Taxi (4 passengers) Mercedes E Class Mini Van (7 passengers…" at bounding box center [1154, 268] width 280 height 40
click at [1014, 248] on select "Select vehicle type Taxi (4 passengers) Mercedes E Class Mini Van (7 passengers…" at bounding box center [1154, 268] width 280 height 40
click at [1154, 363] on button "MAKE A BOOKING" at bounding box center [1164, 377] width 259 height 52
click at [1112, 281] on select "Select vehicle type Taxi (4 passengers) Mercedes E Class Mini Van (7 passengers…" at bounding box center [1154, 268] width 280 height 40
select select "4604"
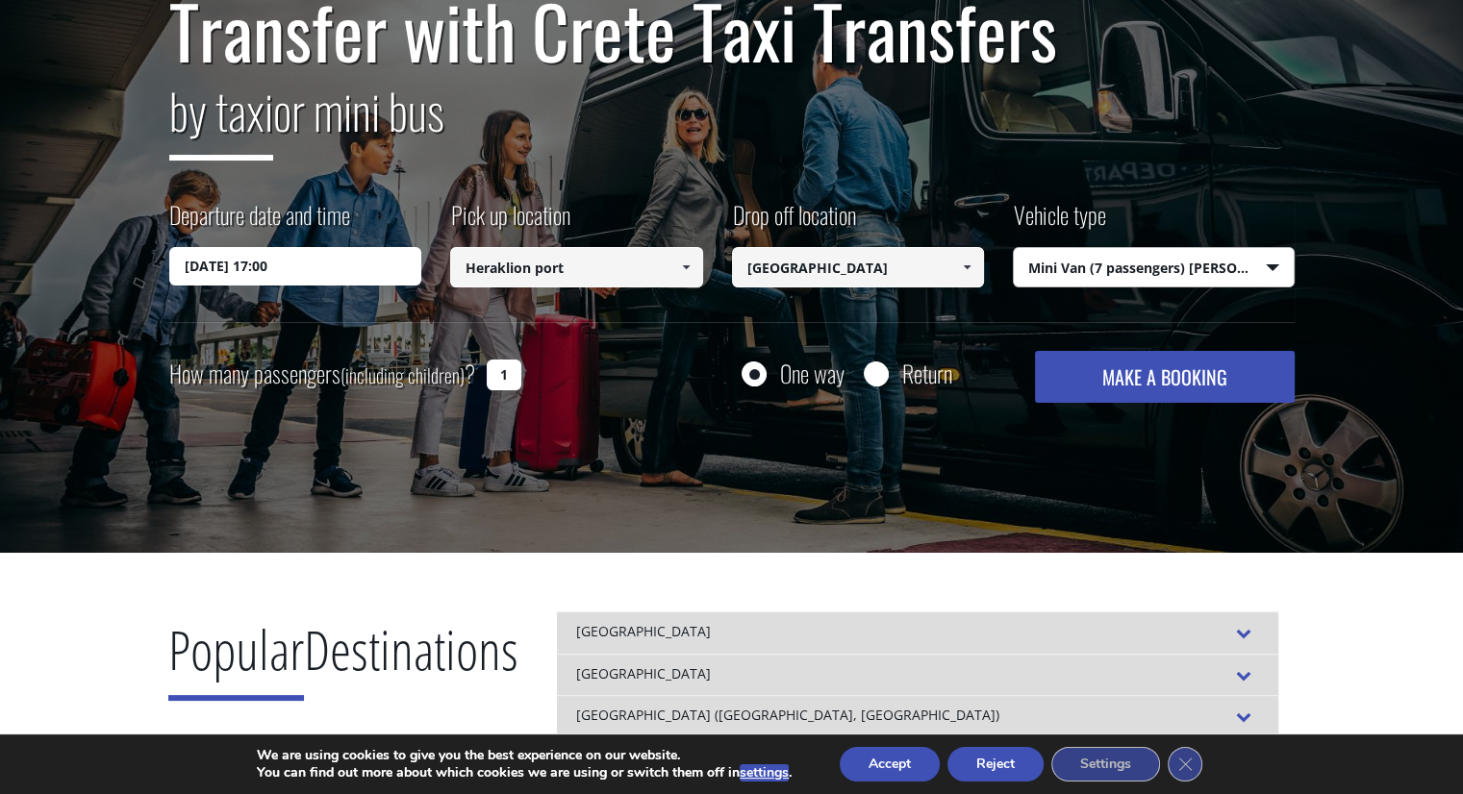
click at [1014, 248] on select "Select vehicle type Taxi (4 passengers) Mercedes E Class Mini Van (7 passengers…" at bounding box center [1154, 268] width 280 height 40
click at [1158, 388] on button "MAKE A BOOKING" at bounding box center [1164, 377] width 259 height 52
